Goal: Navigation & Orientation: Find specific page/section

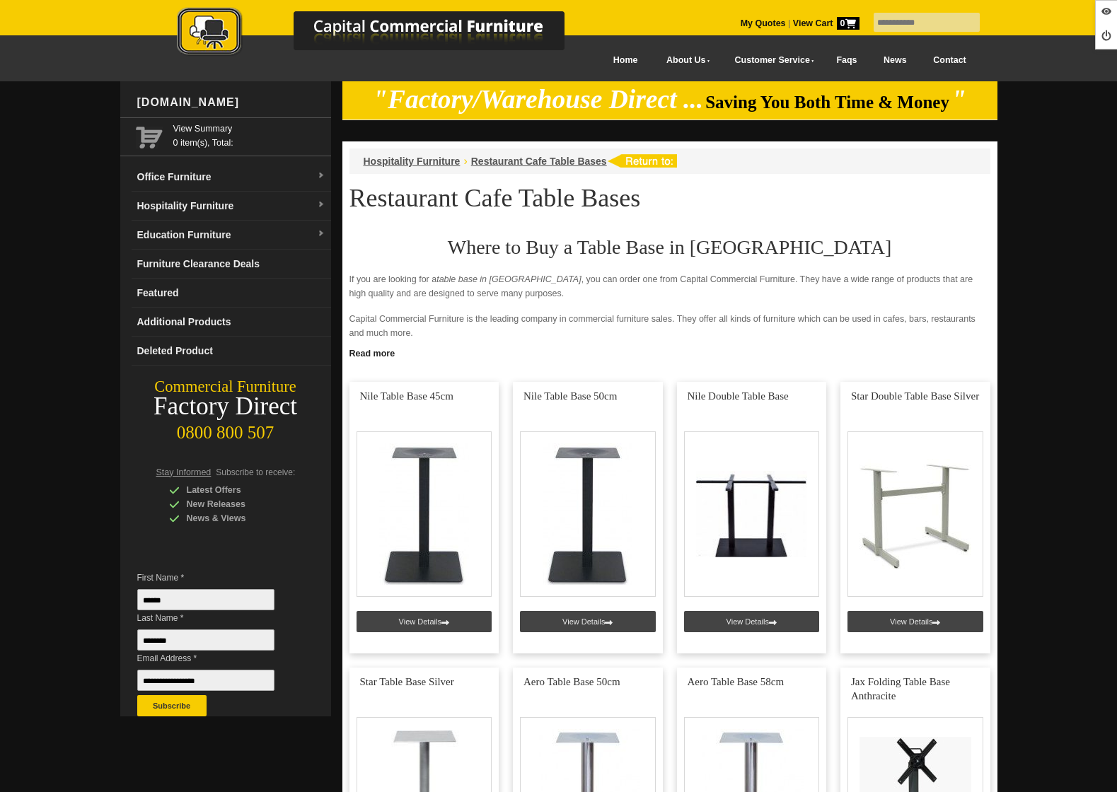
scroll to position [78, 0]
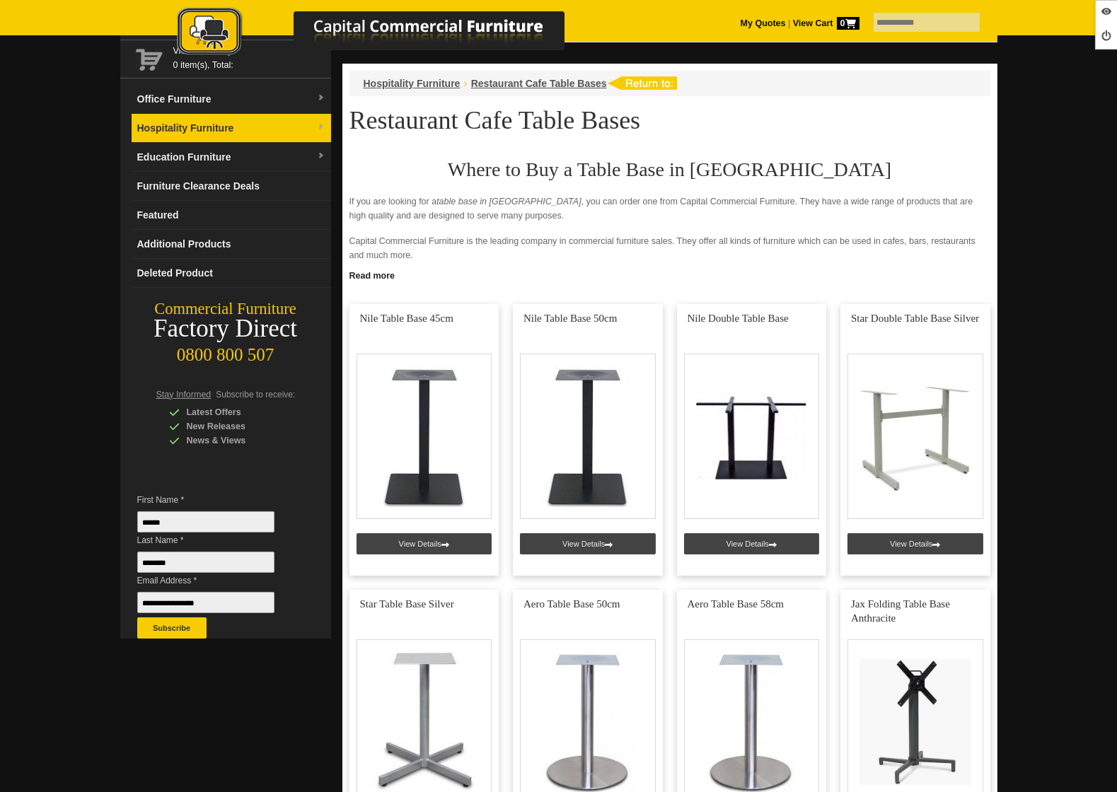
click at [209, 140] on link "Hospitality Furniture" at bounding box center [232, 128] width 200 height 29
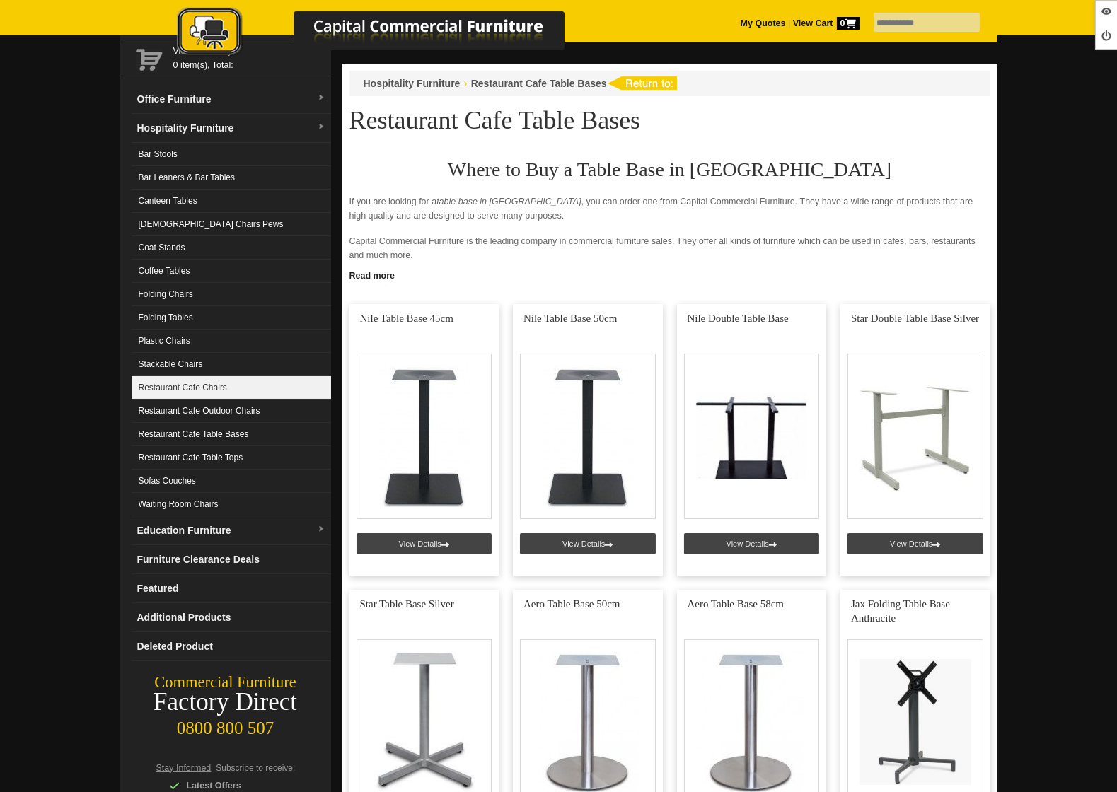
click at [232, 394] on link "Restaurant Cafe Chairs" at bounding box center [232, 387] width 200 height 23
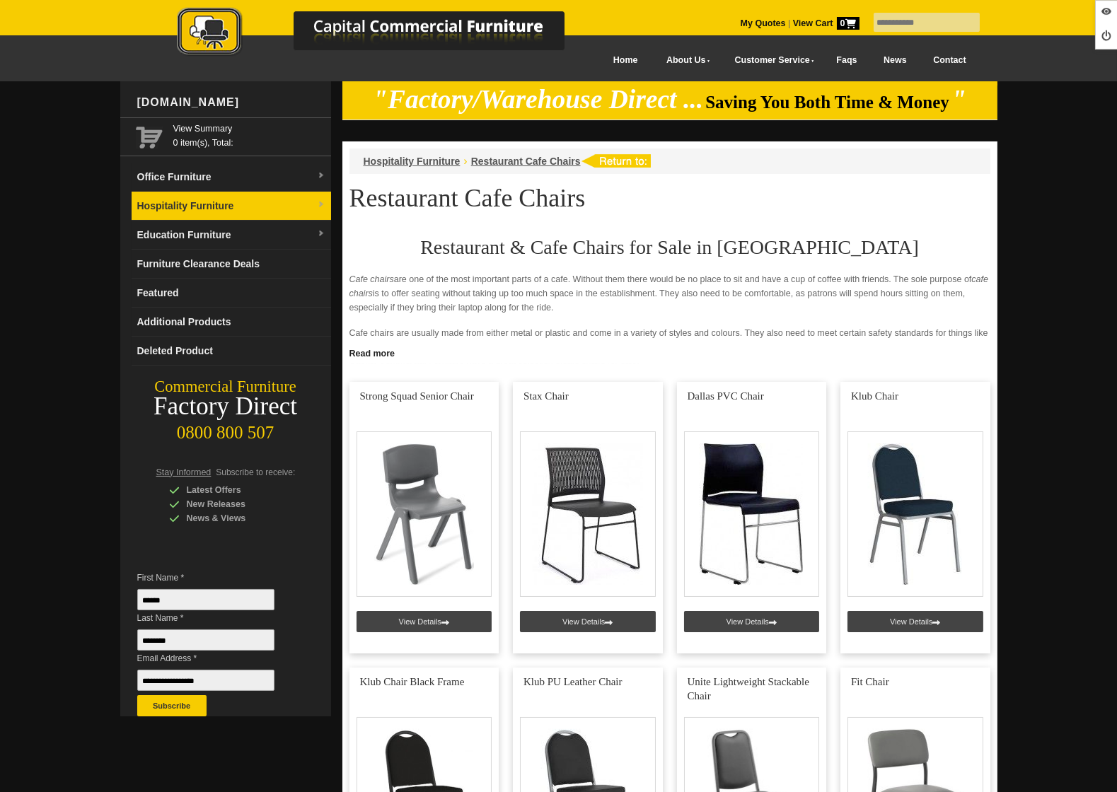
click at [176, 202] on link "Hospitality Furniture" at bounding box center [232, 206] width 200 height 29
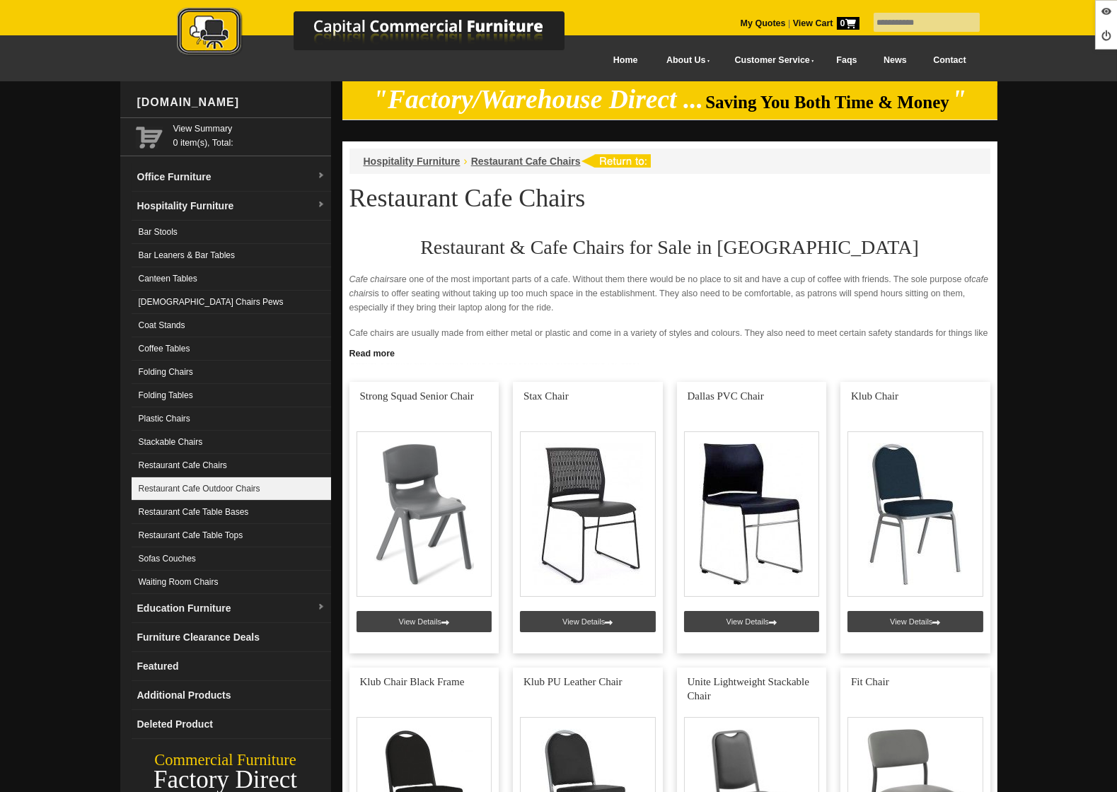
click at [201, 486] on link "Restaurant Cafe Outdoor Chairs" at bounding box center [232, 489] width 200 height 23
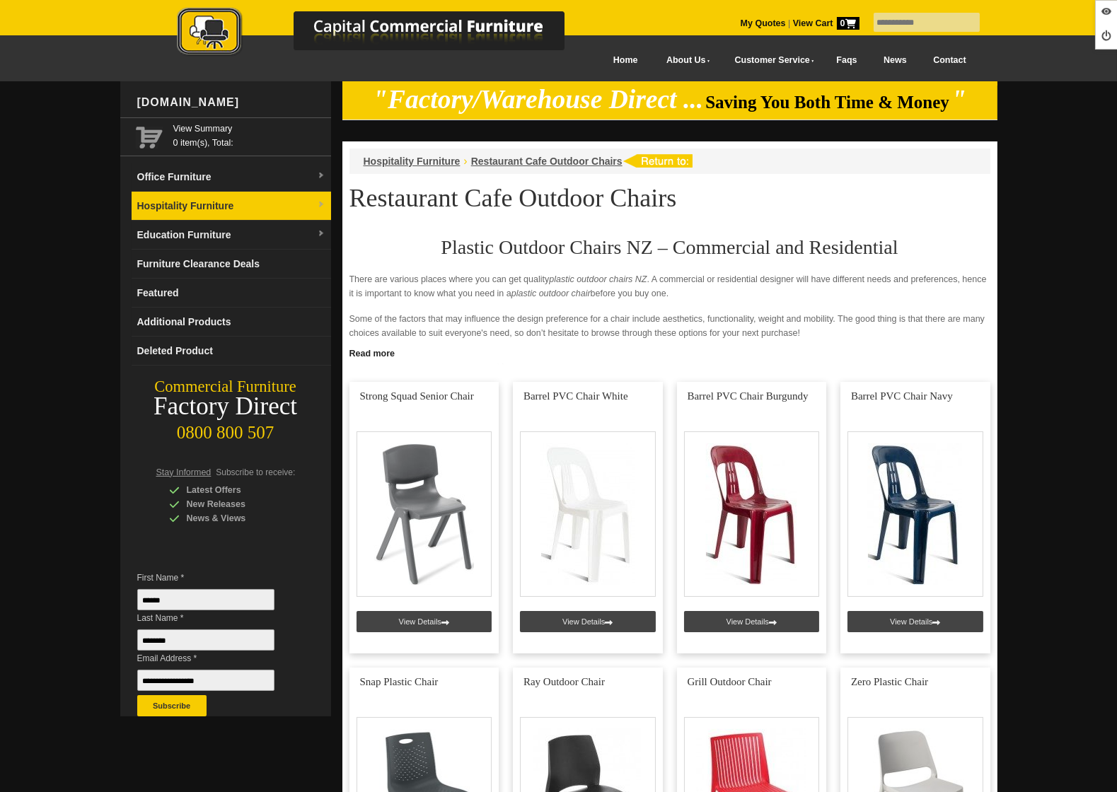
click at [214, 200] on link "Hospitality Furniture" at bounding box center [232, 206] width 200 height 29
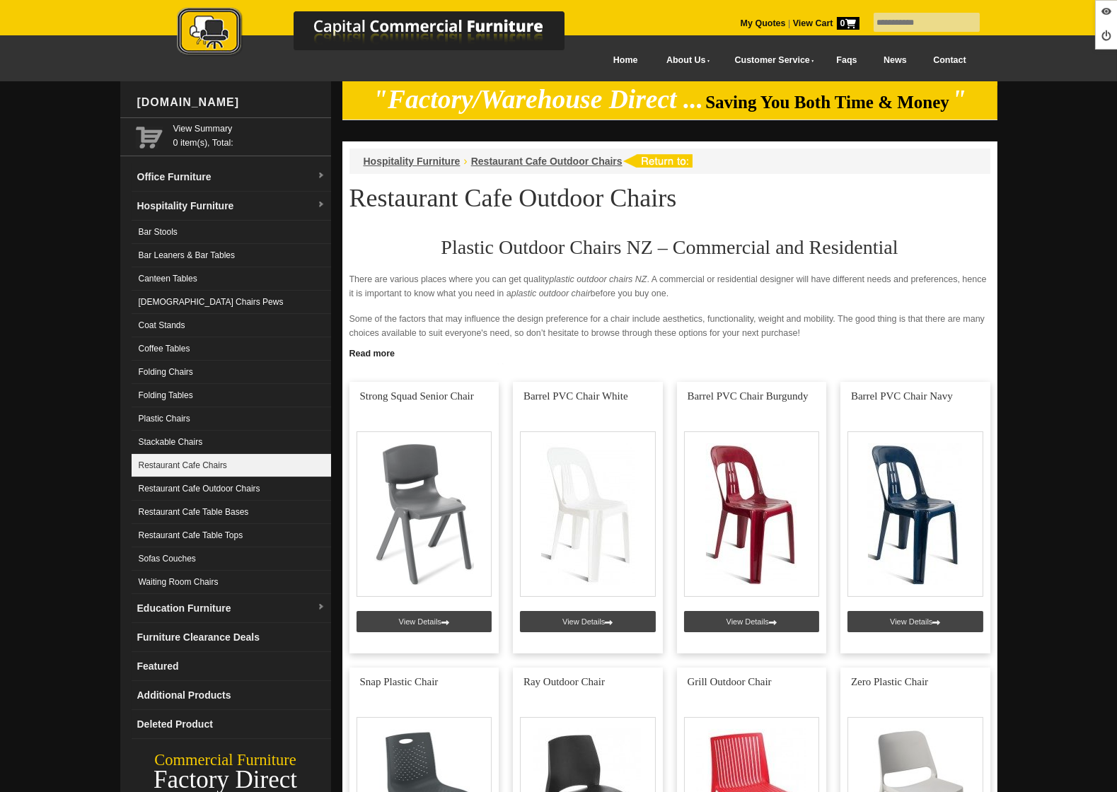
click at [250, 464] on link "Restaurant Cafe Chairs" at bounding box center [232, 465] width 200 height 23
